Goal: Task Accomplishment & Management: Manage account settings

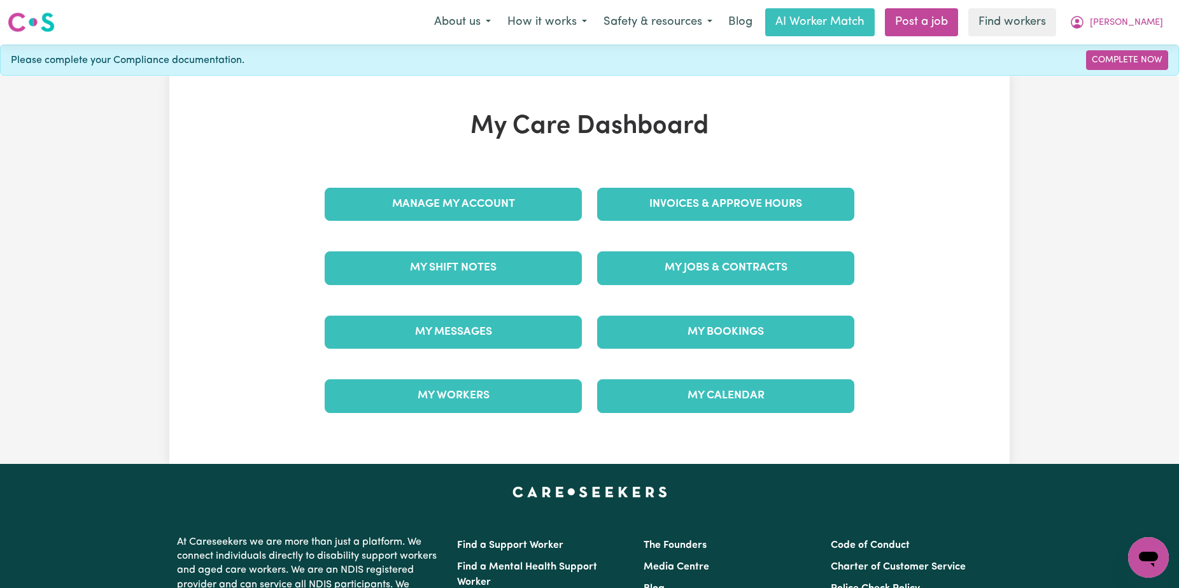
click at [798, 175] on div "Invoices & Approve Hours" at bounding box center [726, 205] width 273 height 64
click at [799, 186] on div "Invoices & Approve Hours" at bounding box center [726, 205] width 273 height 64
click at [762, 183] on div "Invoices & Approve Hours" at bounding box center [726, 205] width 273 height 64
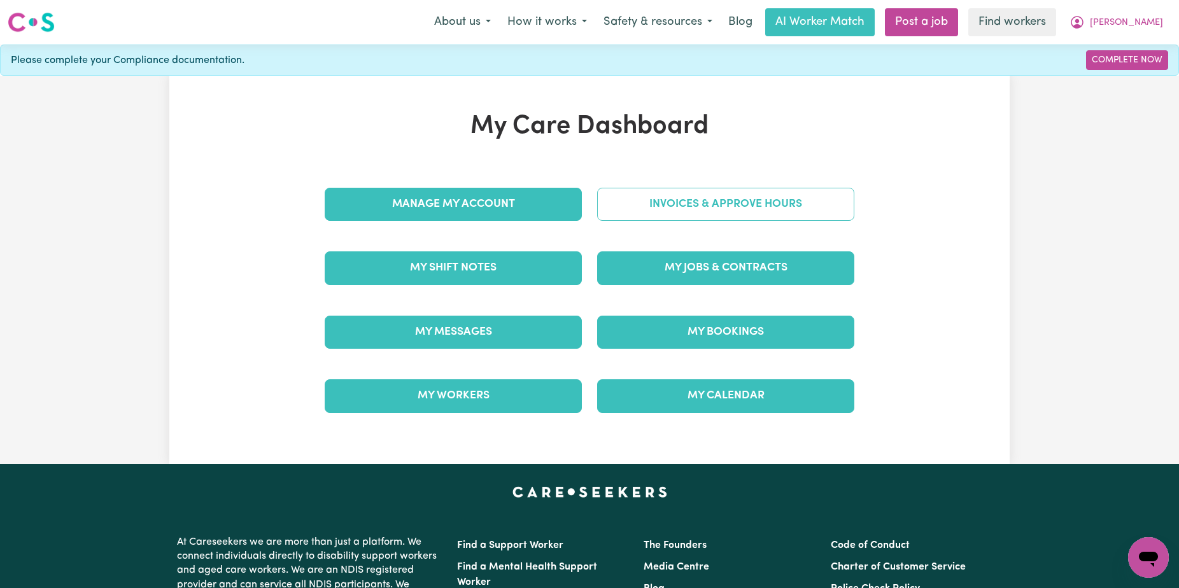
click at [750, 198] on link "Invoices & Approve Hours" at bounding box center [725, 204] width 257 height 33
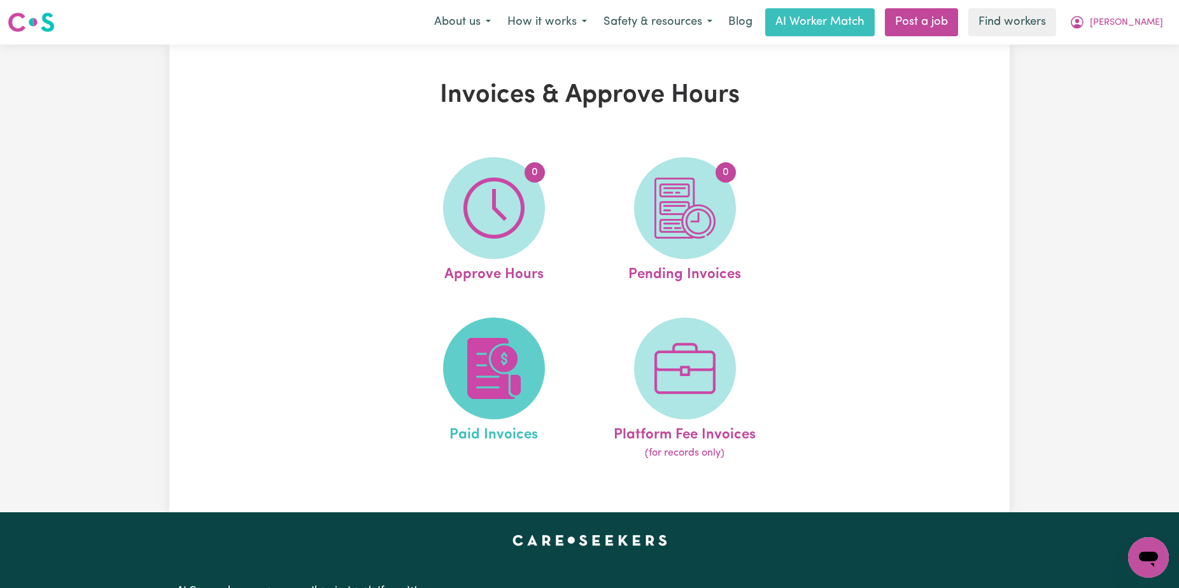
click at [481, 383] on img at bounding box center [494, 368] width 61 height 61
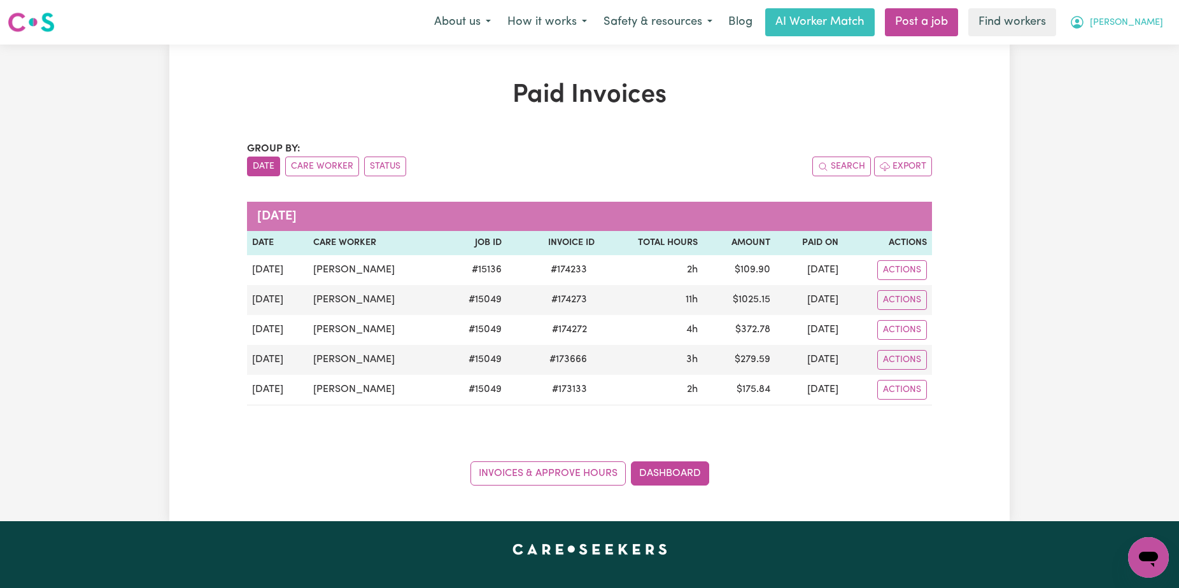
click at [1137, 28] on button "[PERSON_NAME]" at bounding box center [1117, 22] width 110 height 27
click at [1114, 68] on link "Logout" at bounding box center [1120, 73] width 101 height 24
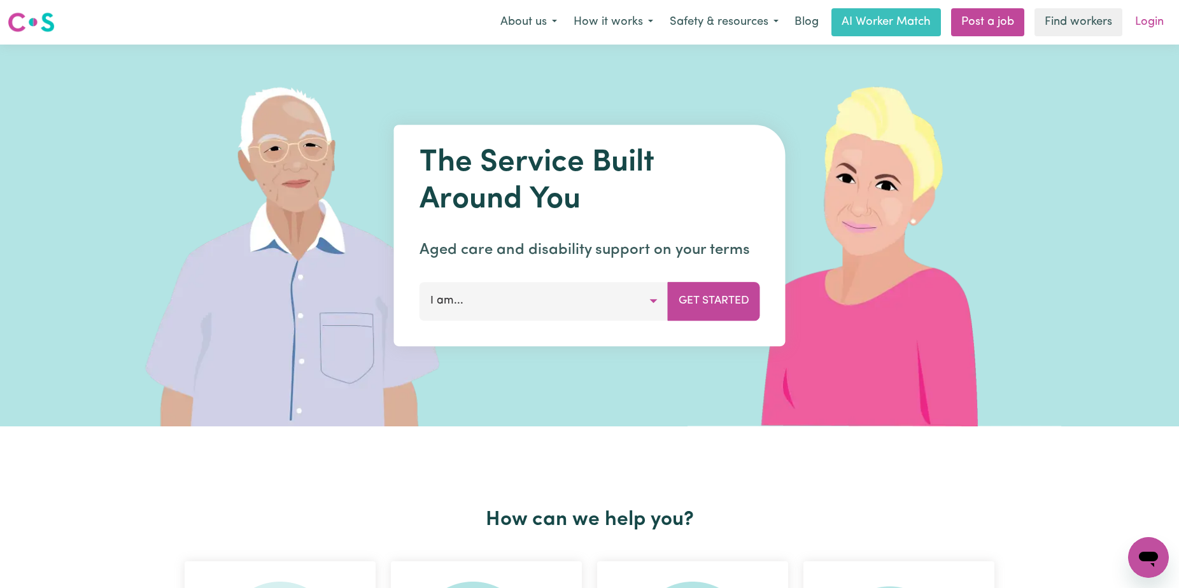
click at [1167, 26] on link "Login" at bounding box center [1150, 22] width 44 height 28
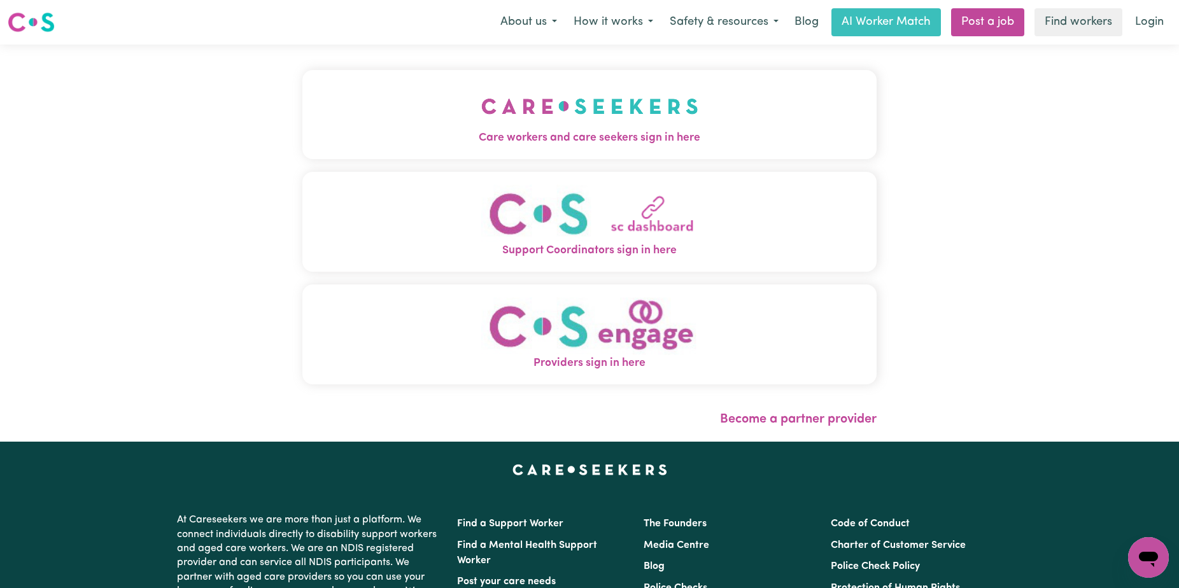
click at [669, 93] on button "Care workers and care seekers sign in here" at bounding box center [589, 114] width 574 height 89
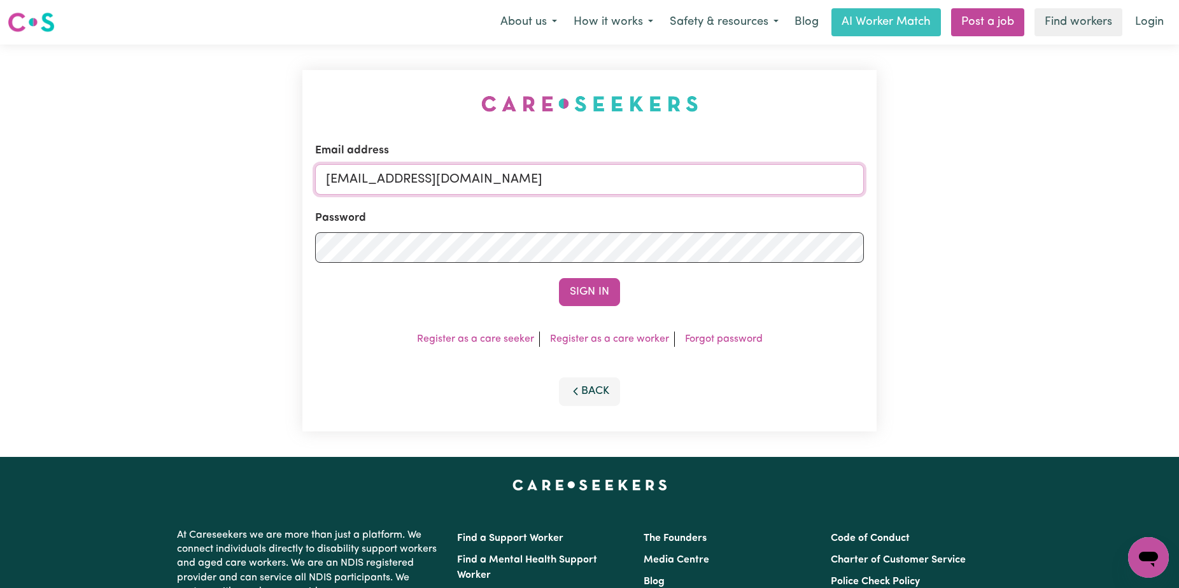
drag, startPoint x: 764, startPoint y: 186, endPoint x: 388, endPoint y: 187, distance: 376.4
click at [388, 186] on input "[EMAIL_ADDRESS][DOMAIN_NAME]" at bounding box center [589, 179] width 549 height 31
paste input "PaulineGraineyTW"
type input "[EMAIL_ADDRESS][DOMAIN_NAME]"
click at [559, 278] on button "Sign In" at bounding box center [589, 292] width 61 height 28
